Goal: Task Accomplishment & Management: Use online tool/utility

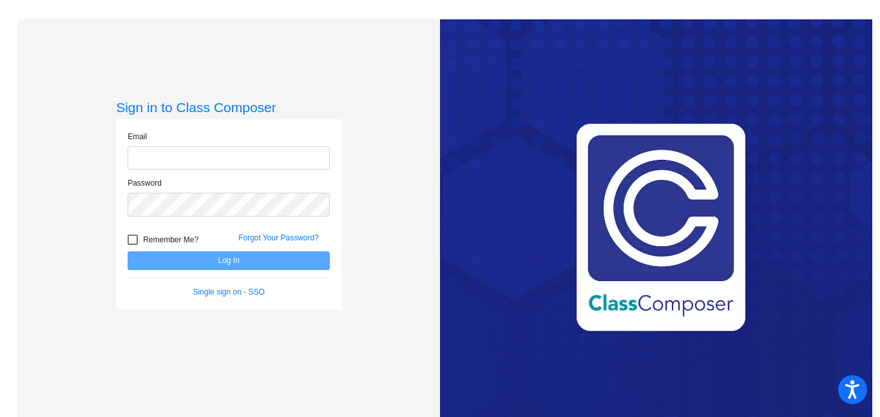
click at [290, 156] on input "email" at bounding box center [228, 158] width 202 height 24
type input "[EMAIL_ADDRESS][DOMAIN_NAME]"
click at [225, 290] on link "Single sign on - SSO" at bounding box center [228, 291] width 71 height 9
